Goal: Transaction & Acquisition: Book appointment/travel/reservation

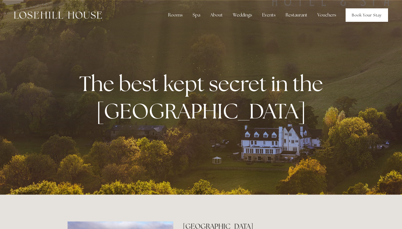
click at [377, 13] on link "Book Your Stay" at bounding box center [367, 14] width 42 height 13
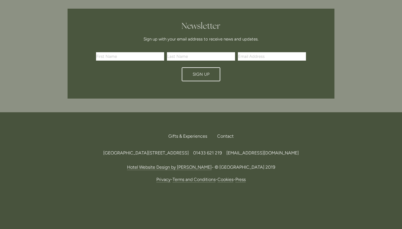
scroll to position [1563, 0]
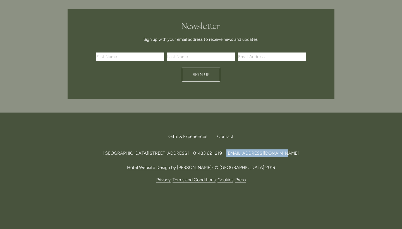
drag, startPoint x: 324, startPoint y: 155, endPoint x: 274, endPoint y: 154, distance: 49.7
click at [274, 154] on div "Losehill House Hotel & Spa, Losehill Lane, Edale Road, S33 6AF, United Kingdom …" at bounding box center [201, 153] width 267 height 8
copy div "[EMAIL_ADDRESS][DOMAIN_NAME]"
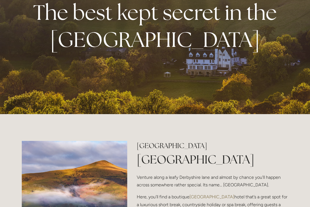
scroll to position [117, 0]
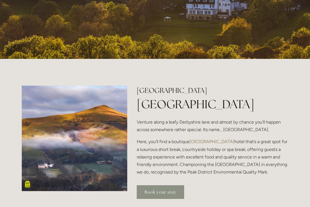
click at [172, 192] on link "Book your stay" at bounding box center [160, 193] width 47 height 14
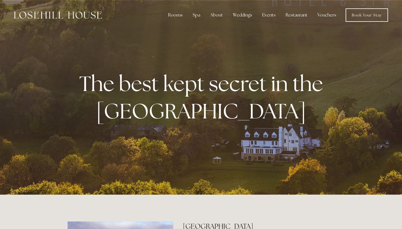
click at [353, 24] on div "Rooms Rooms Your Stay Book a stay Offers Spa About" at bounding box center [201, 15] width 391 height 30
click at [358, 18] on link "Book Your Stay" at bounding box center [367, 14] width 42 height 13
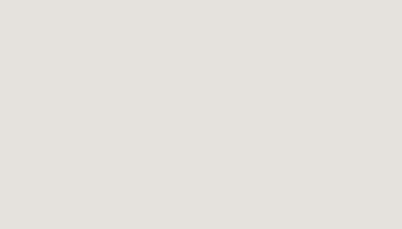
scroll to position [904, 0]
